Goal: Find contact information: Find contact information

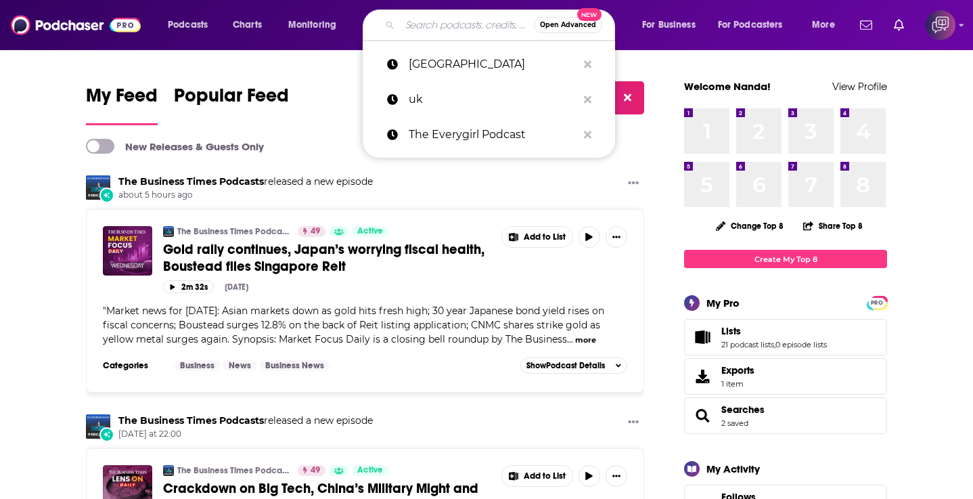
click at [459, 29] on input "Search podcasts, credits, & more..." at bounding box center [467, 25] width 134 height 22
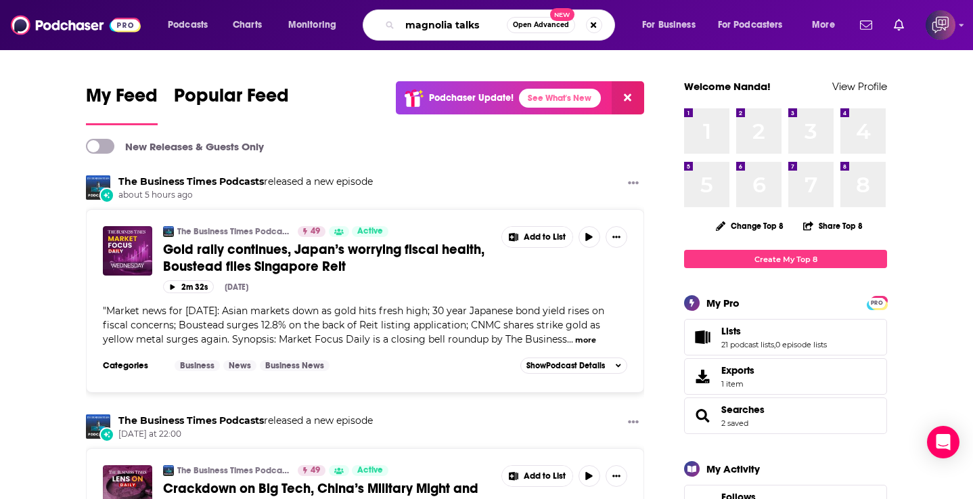
type input "magnolia talks"
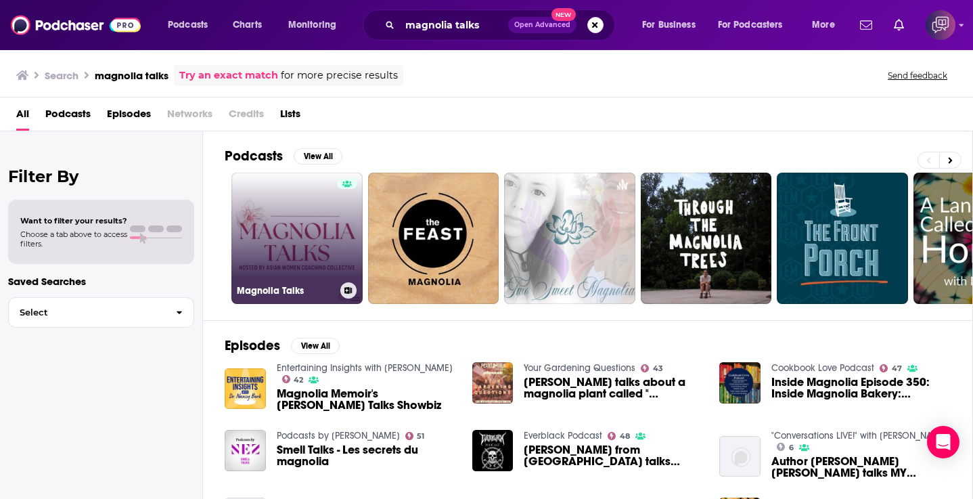
click at [305, 224] on link "Magnolia Talks" at bounding box center [297, 238] width 131 height 131
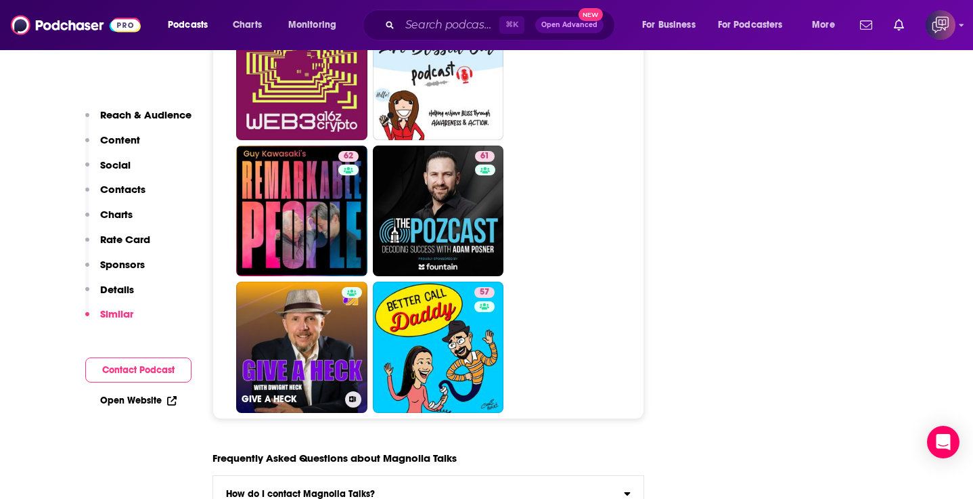
scroll to position [6062, 0]
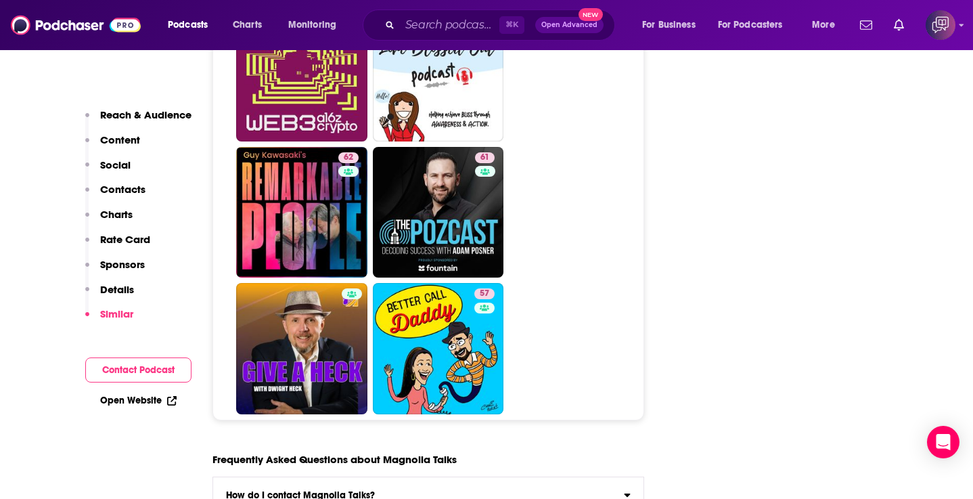
click at [267, 481] on label "How do I contact Magnolia Talks? Click here to view contact information for Mag…" at bounding box center [428, 495] width 431 height 37
click at [0, 0] on input "How do I contact Magnolia Talks? Click here to view contact information for Mag…" at bounding box center [0, 0] width 0 height 0
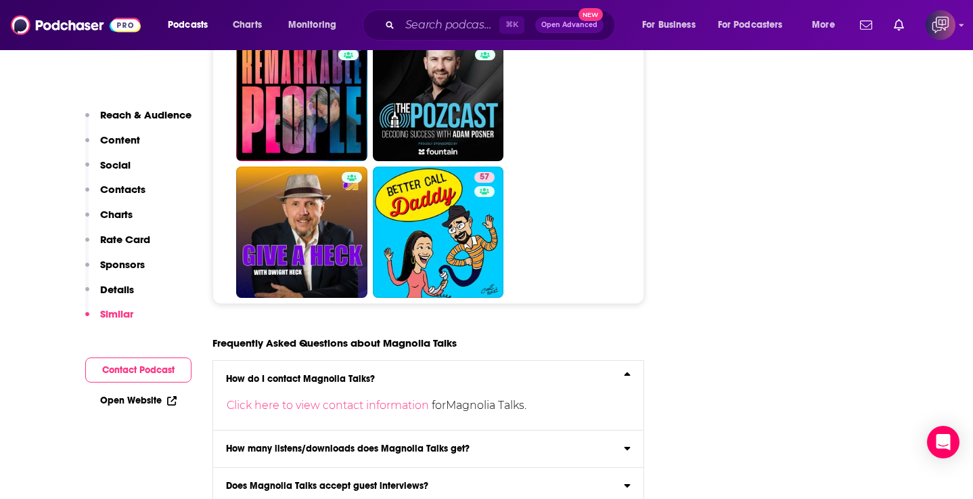
scroll to position [6183, 0]
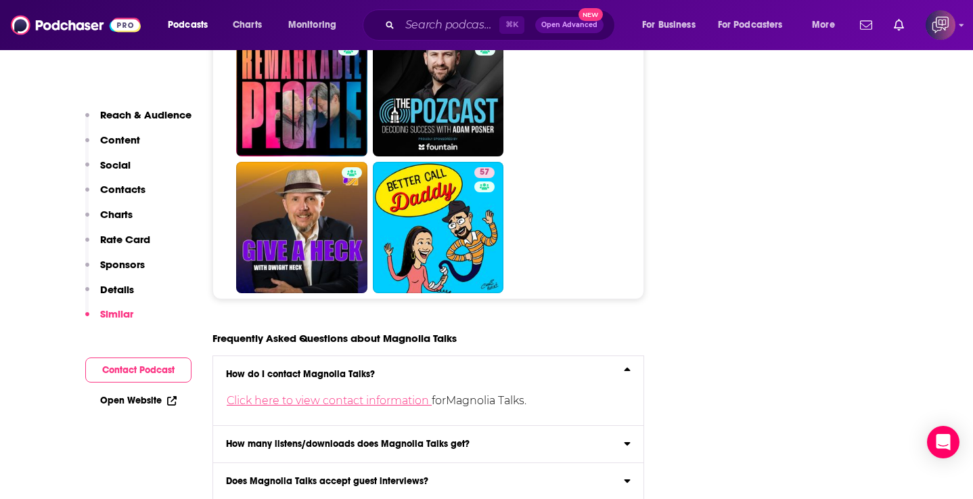
click at [289, 394] on link "Click here to view contact information" at bounding box center [329, 400] width 205 height 13
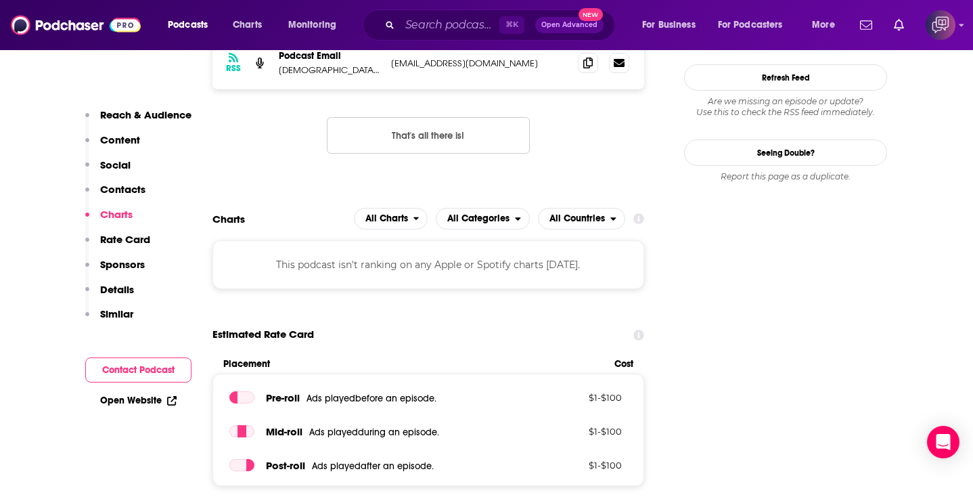
click at [305, 277] on div "This podcast isn't ranking on any Apple or Spotify charts [DATE]." at bounding box center [429, 264] width 432 height 49
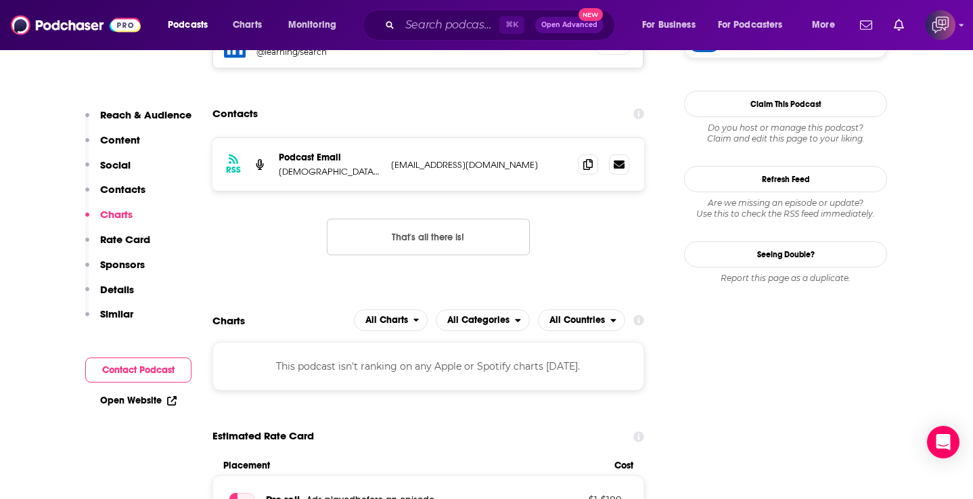
scroll to position [1044, 0]
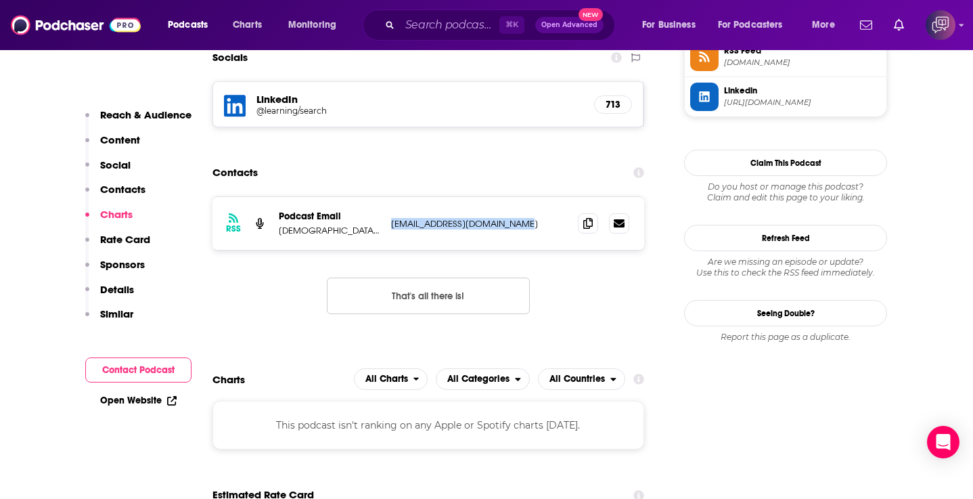
drag, startPoint x: 393, startPoint y: 223, endPoint x: 544, endPoint y: 233, distance: 151.3
click at [545, 233] on div "RSS Podcast Email [DEMOGRAPHIC_DATA] Women Coaching Collective (AWCC) [EMAIL_AD…" at bounding box center [429, 223] width 432 height 53
copy p "[EMAIL_ADDRESS][DOMAIN_NAME]"
click at [427, 28] on input "Search podcasts, credits, & more..." at bounding box center [450, 25] width 100 height 22
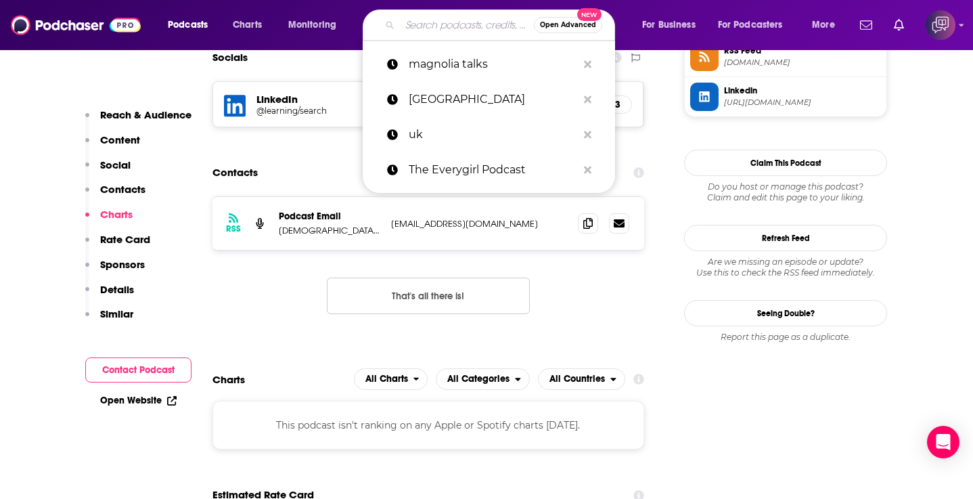
paste input "Asian Boss Girl"
type input "Asian Boss Girl"
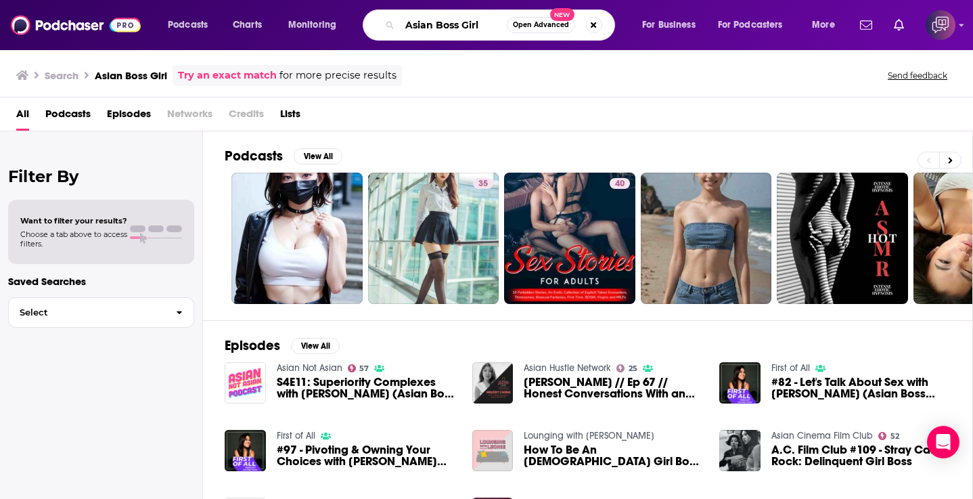
drag, startPoint x: 488, startPoint y: 22, endPoint x: 376, endPoint y: 21, distance: 111.7
click at [376, 21] on div "Asian Boss Girl Open Advanced New" at bounding box center [489, 24] width 253 height 31
paste input ", Like Me"
type input "[DEMOGRAPHIC_DATA], Like Me"
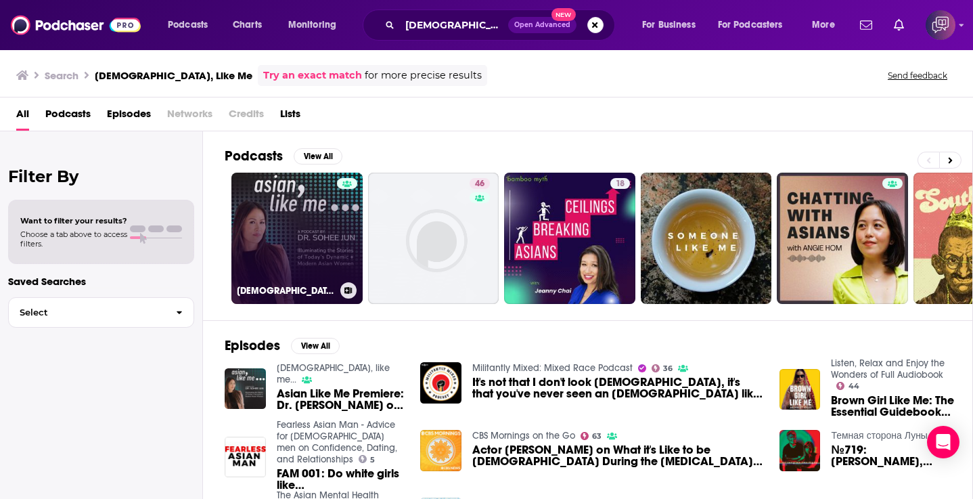
click at [301, 206] on link "[DEMOGRAPHIC_DATA], like me..." at bounding box center [297, 238] width 131 height 131
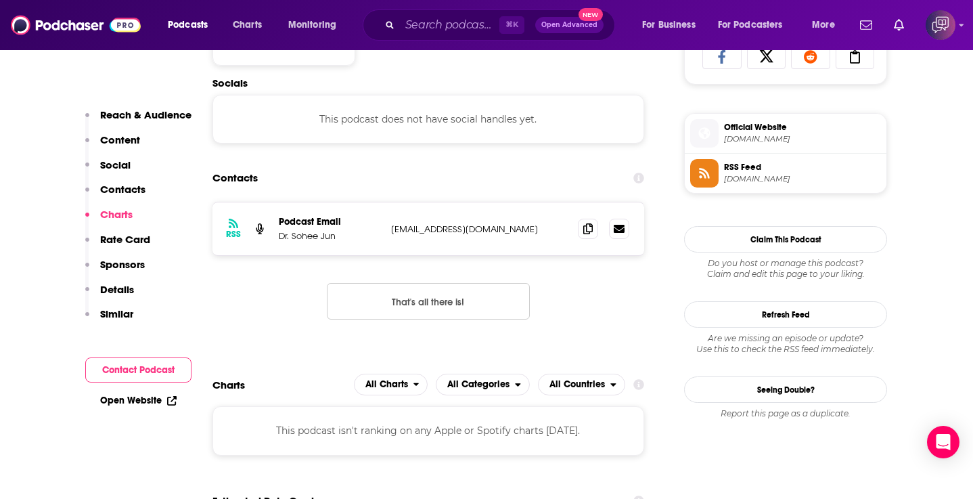
scroll to position [914, 0]
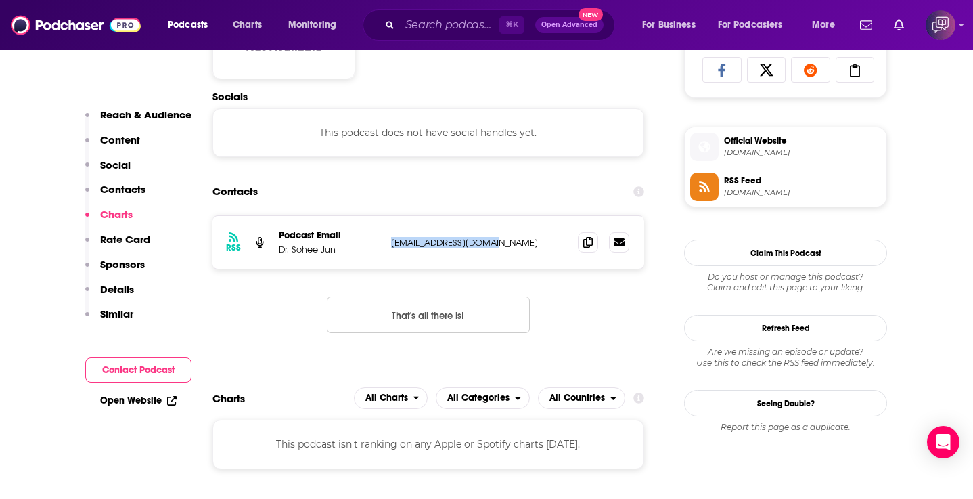
drag, startPoint x: 510, startPoint y: 241, endPoint x: 391, endPoint y: 243, distance: 119.8
click at [391, 243] on div "RSS Podcast Email Dr. [PERSON_NAME] [PERSON_NAME][EMAIL_ADDRESS][DOMAIN_NAME] […" at bounding box center [429, 242] width 432 height 53
copy p "[EMAIL_ADDRESS][DOMAIN_NAME]"
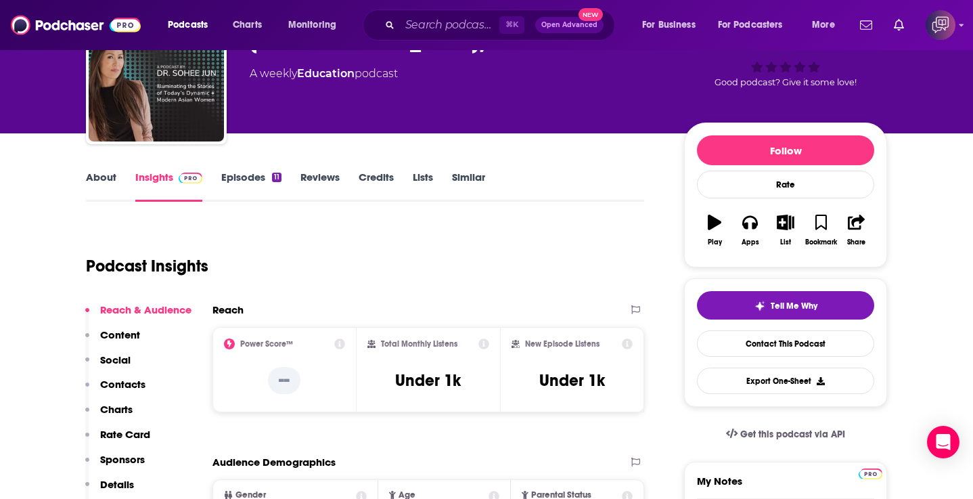
scroll to position [56, 0]
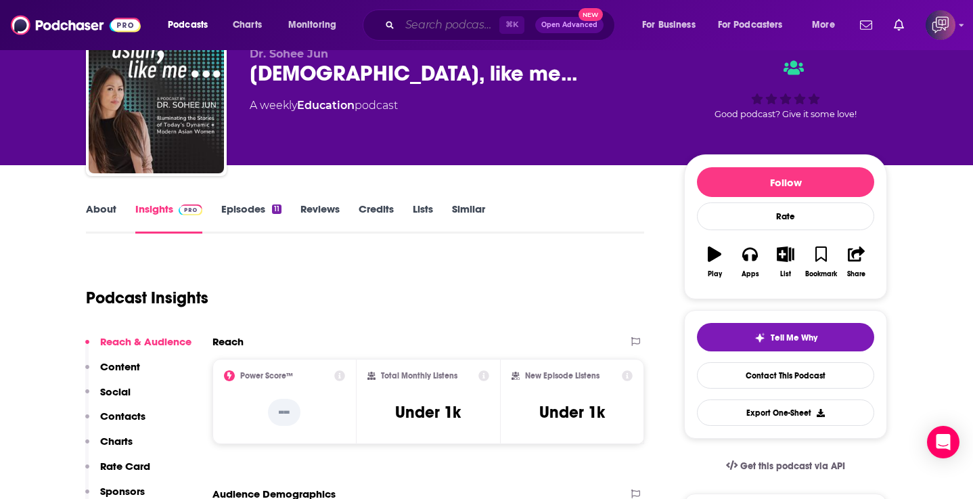
click at [457, 26] on input "Search podcasts, credits, & more..." at bounding box center [450, 25] width 100 height 22
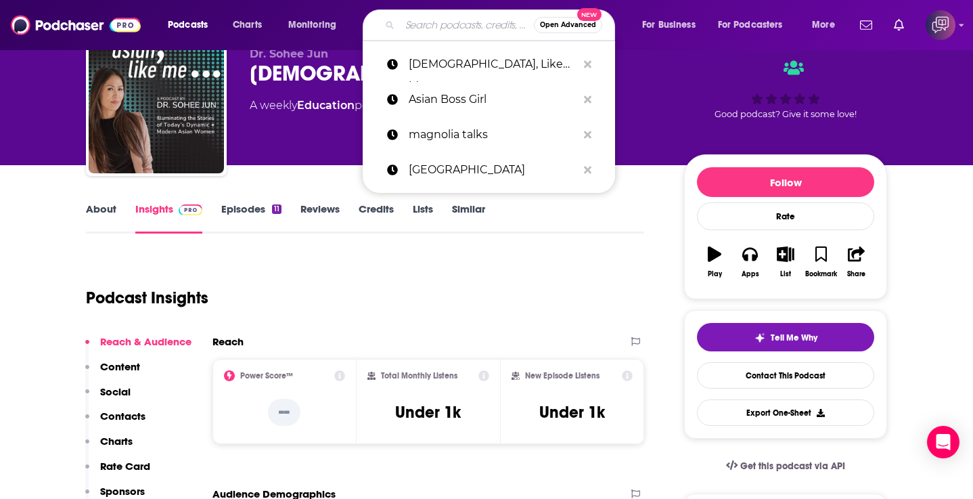
paste input "Women Disrupting"
type input "Women Disrupting"
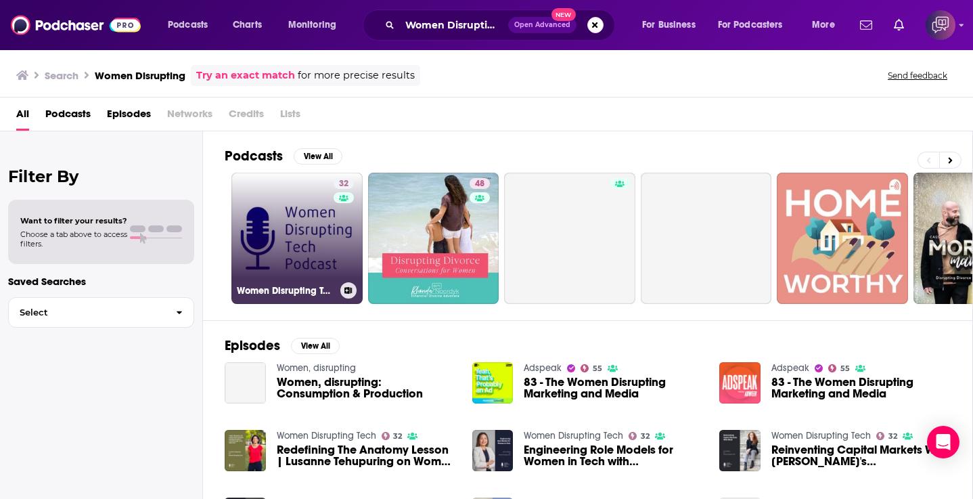
click at [299, 215] on link "32 Women Disrupting Tech" at bounding box center [297, 238] width 131 height 131
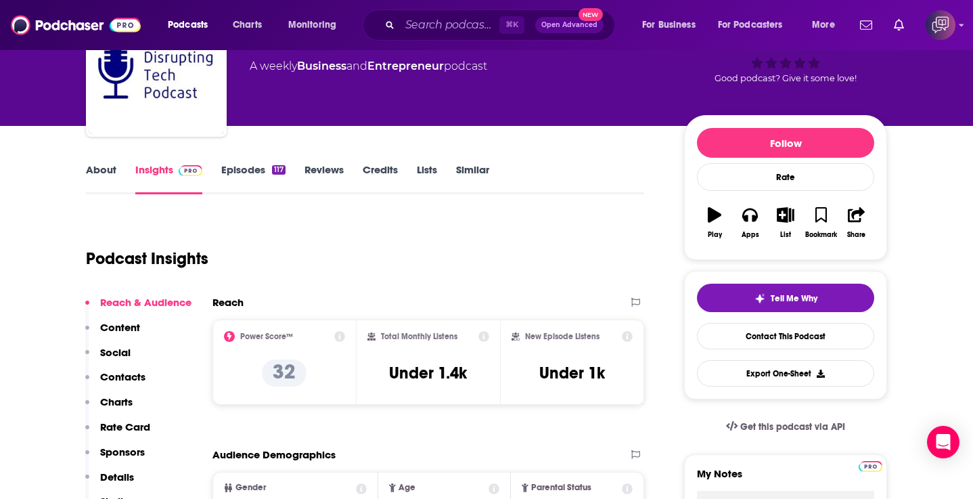
scroll to position [103, 0]
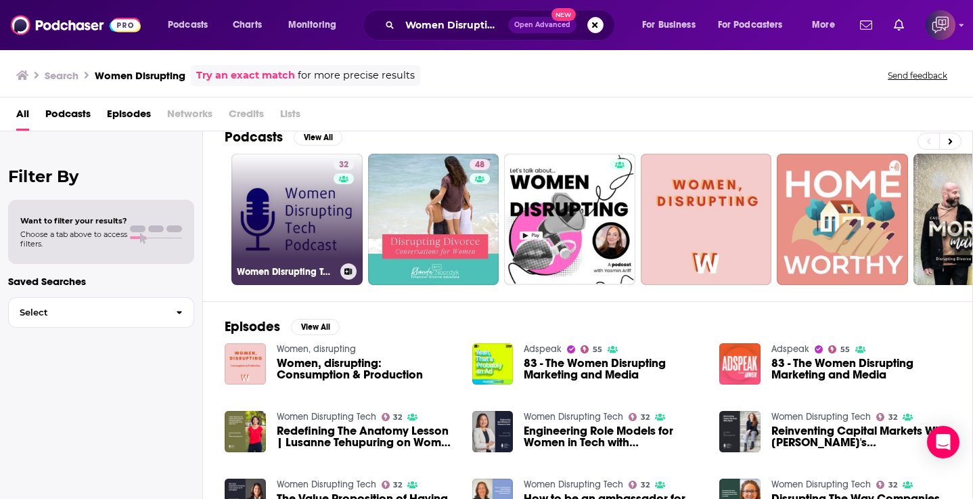
scroll to position [20, 0]
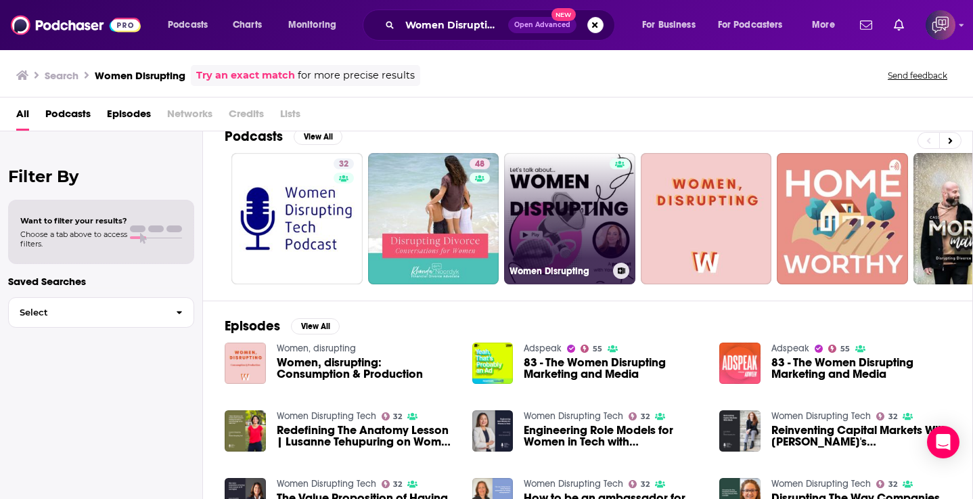
click at [567, 182] on link "Women Disrupting" at bounding box center [569, 218] width 131 height 131
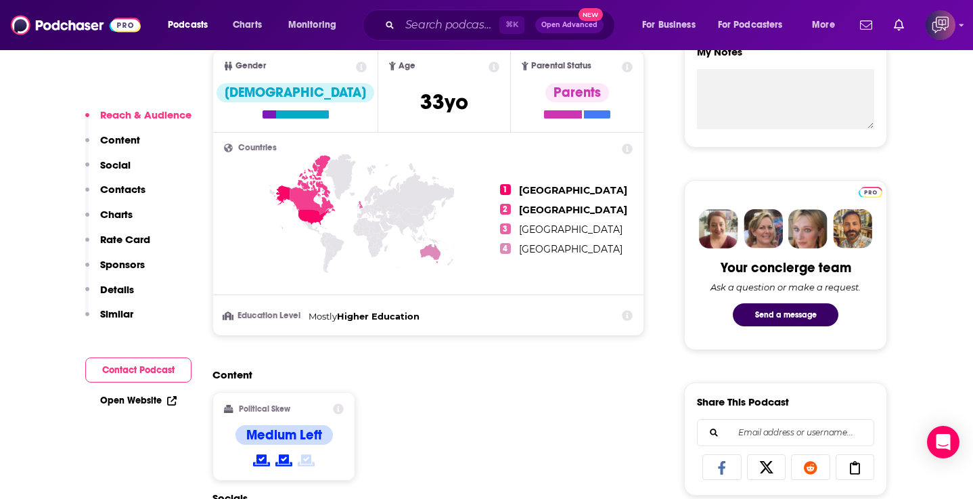
scroll to position [527, 0]
